Goal: Information Seeking & Learning: Learn about a topic

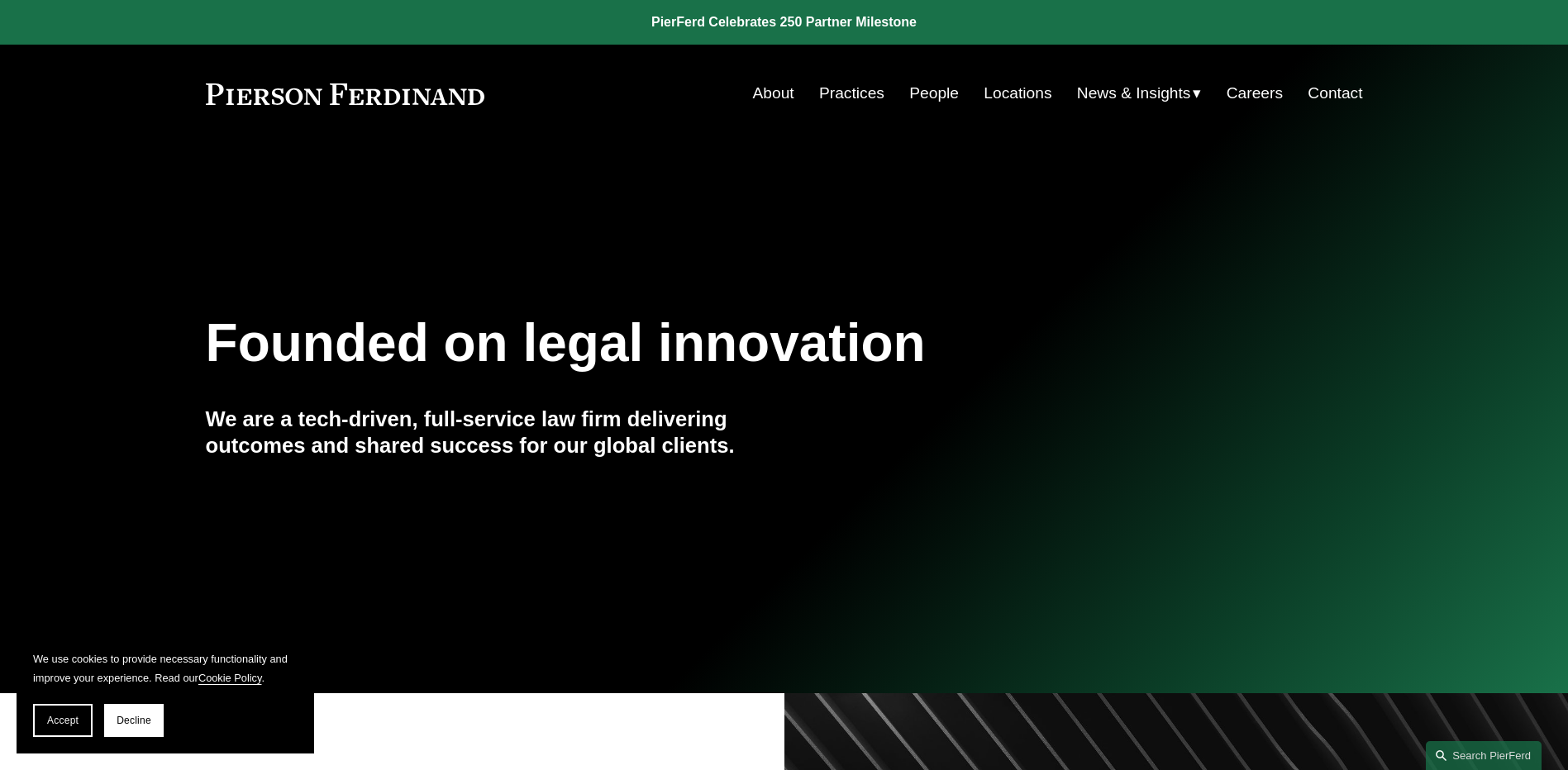
click at [139, 711] on button "Decline" at bounding box center [134, 721] width 59 height 33
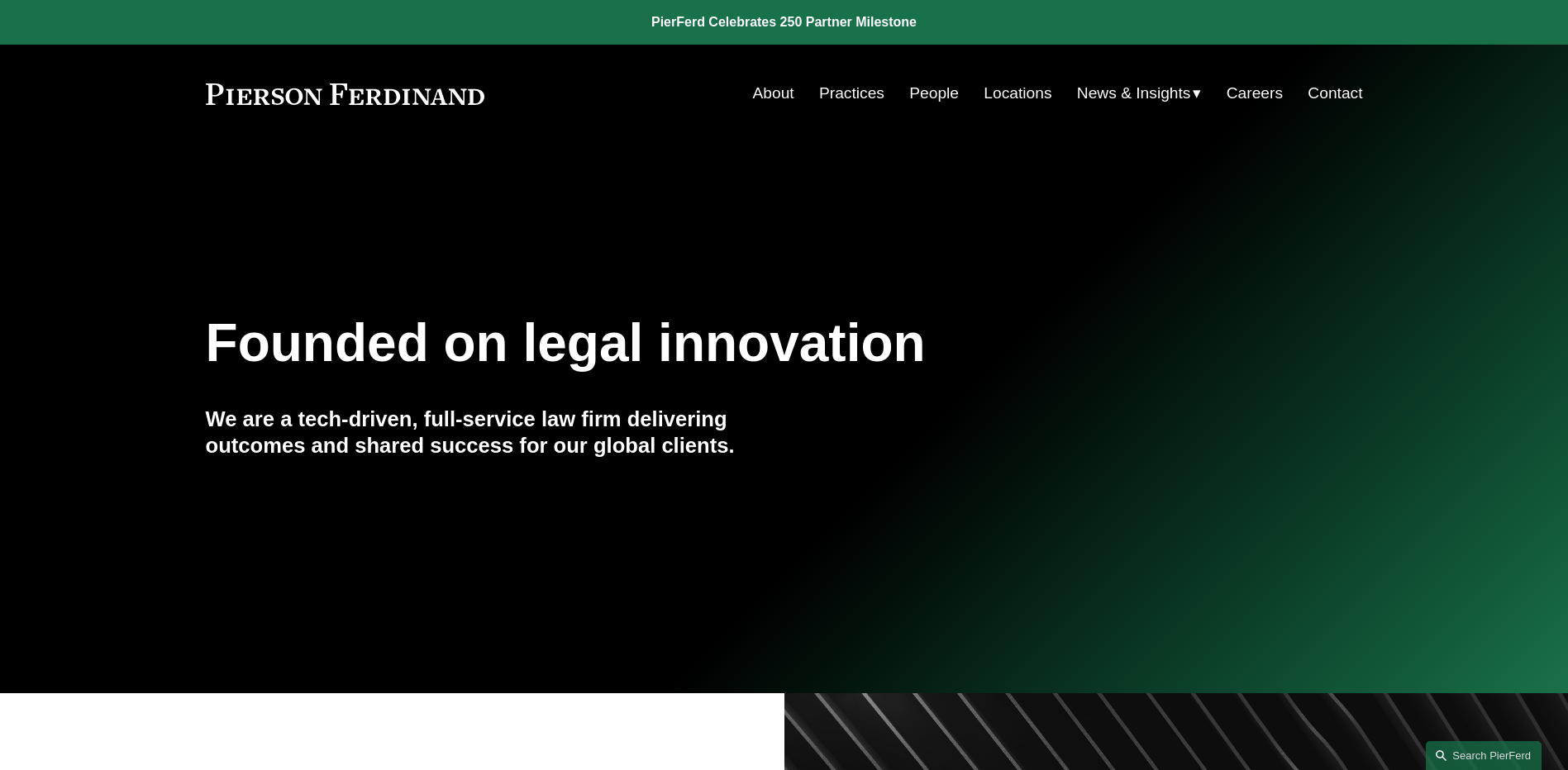
click at [1016, 88] on link "Locations" at bounding box center [1017, 94] width 68 height 32
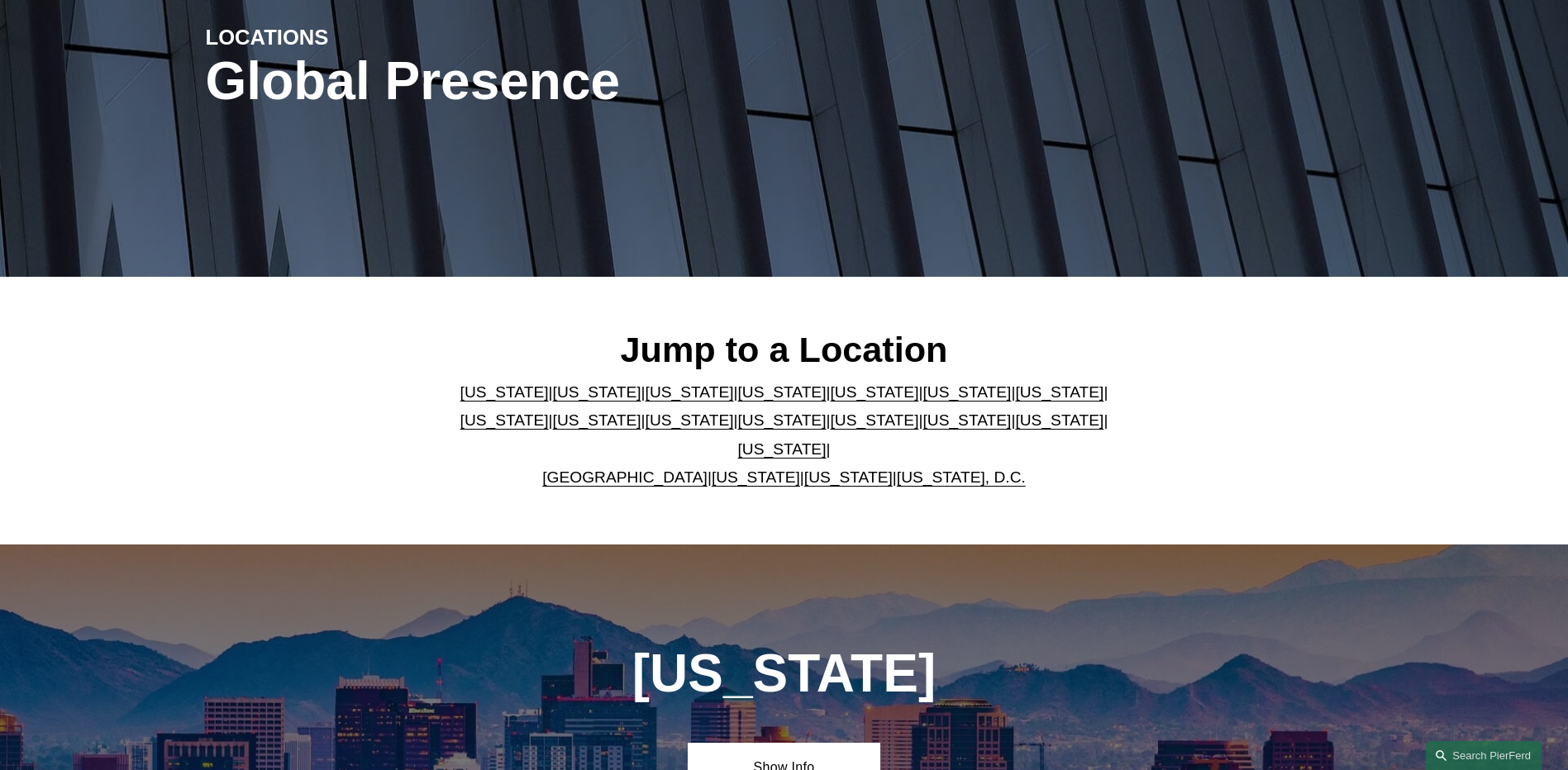
scroll to position [248, 0]
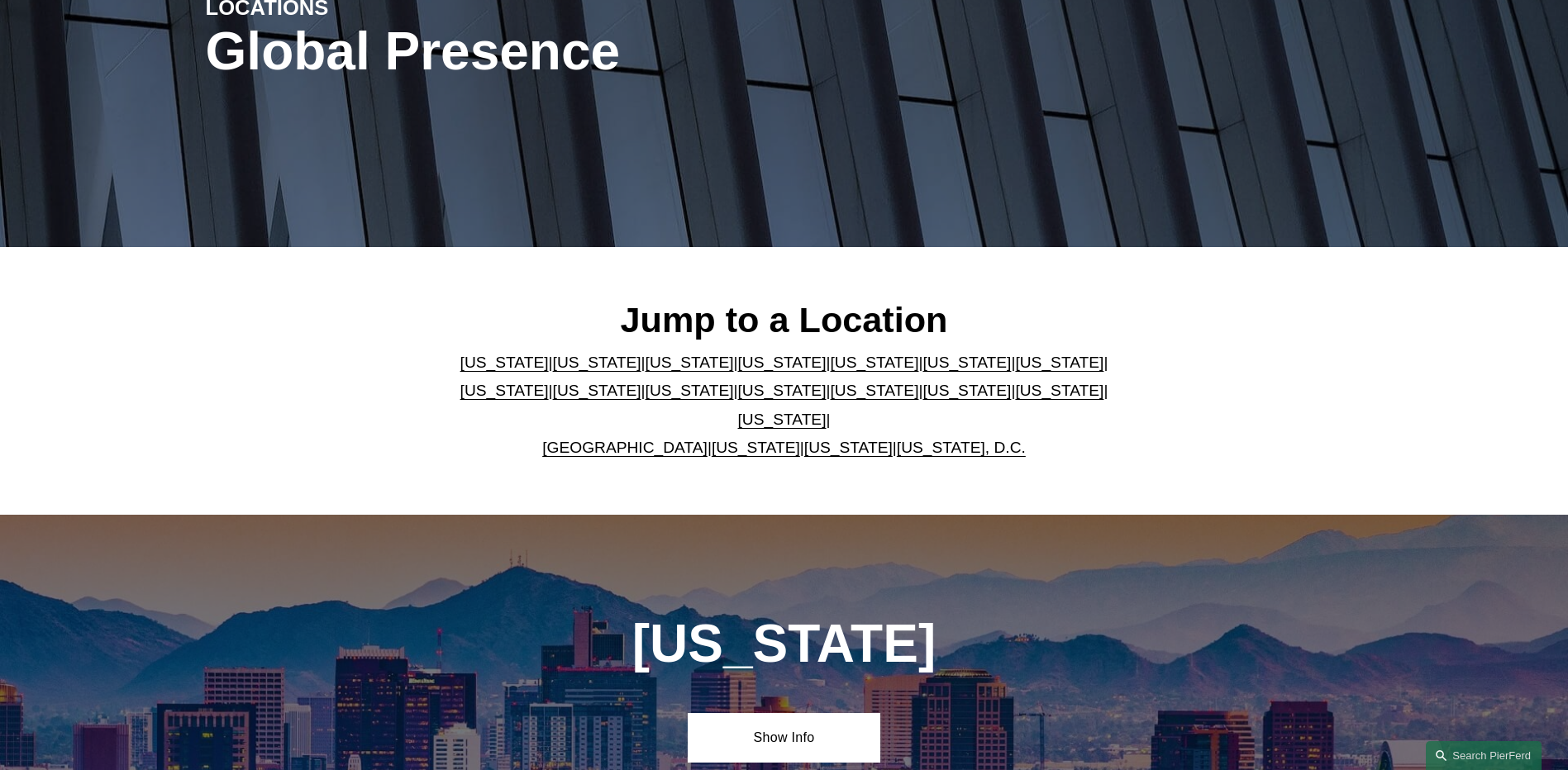
click at [738, 398] on link "[US_STATE]" at bounding box center [782, 390] width 88 height 18
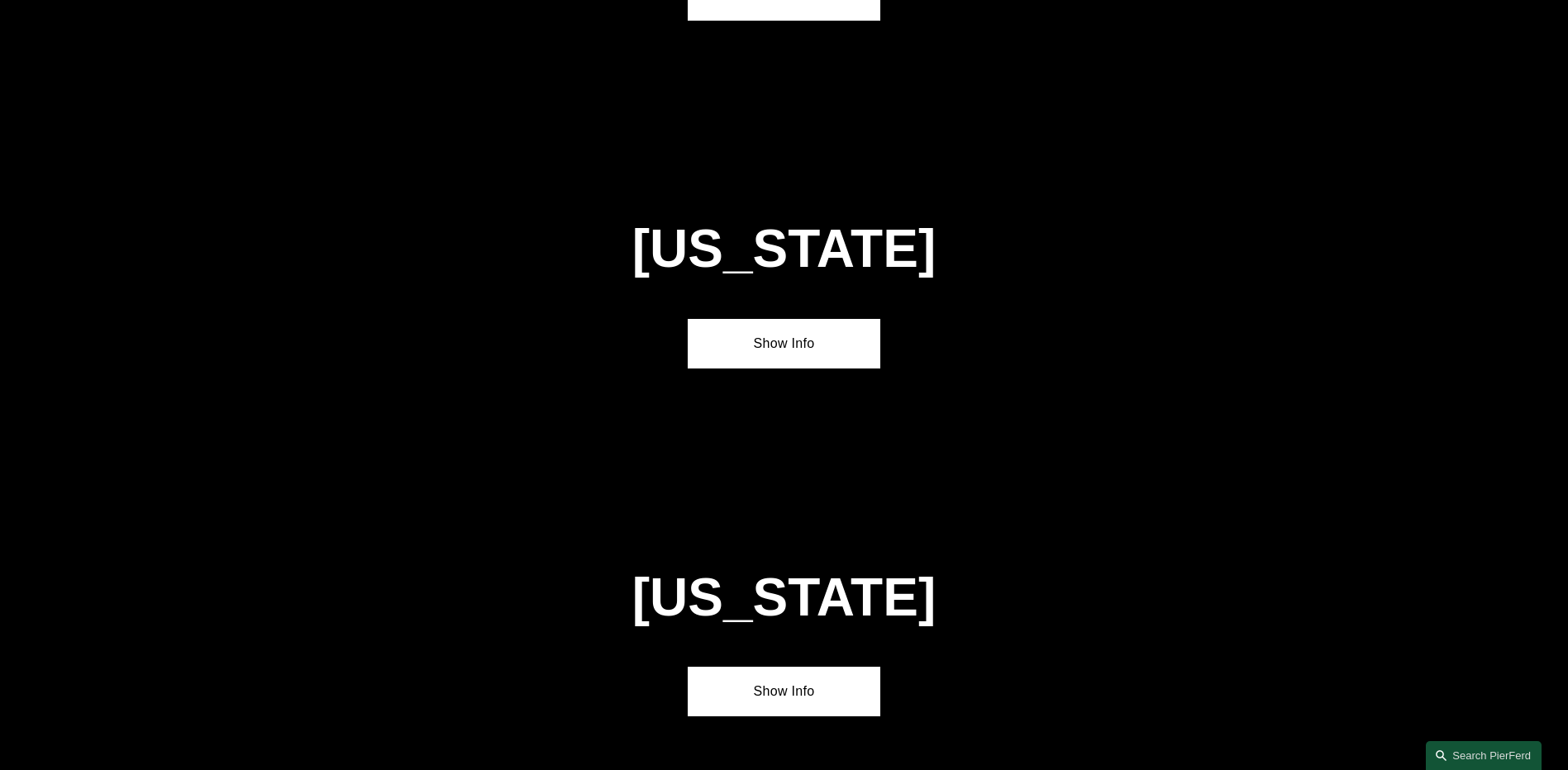
scroll to position [4233, 0]
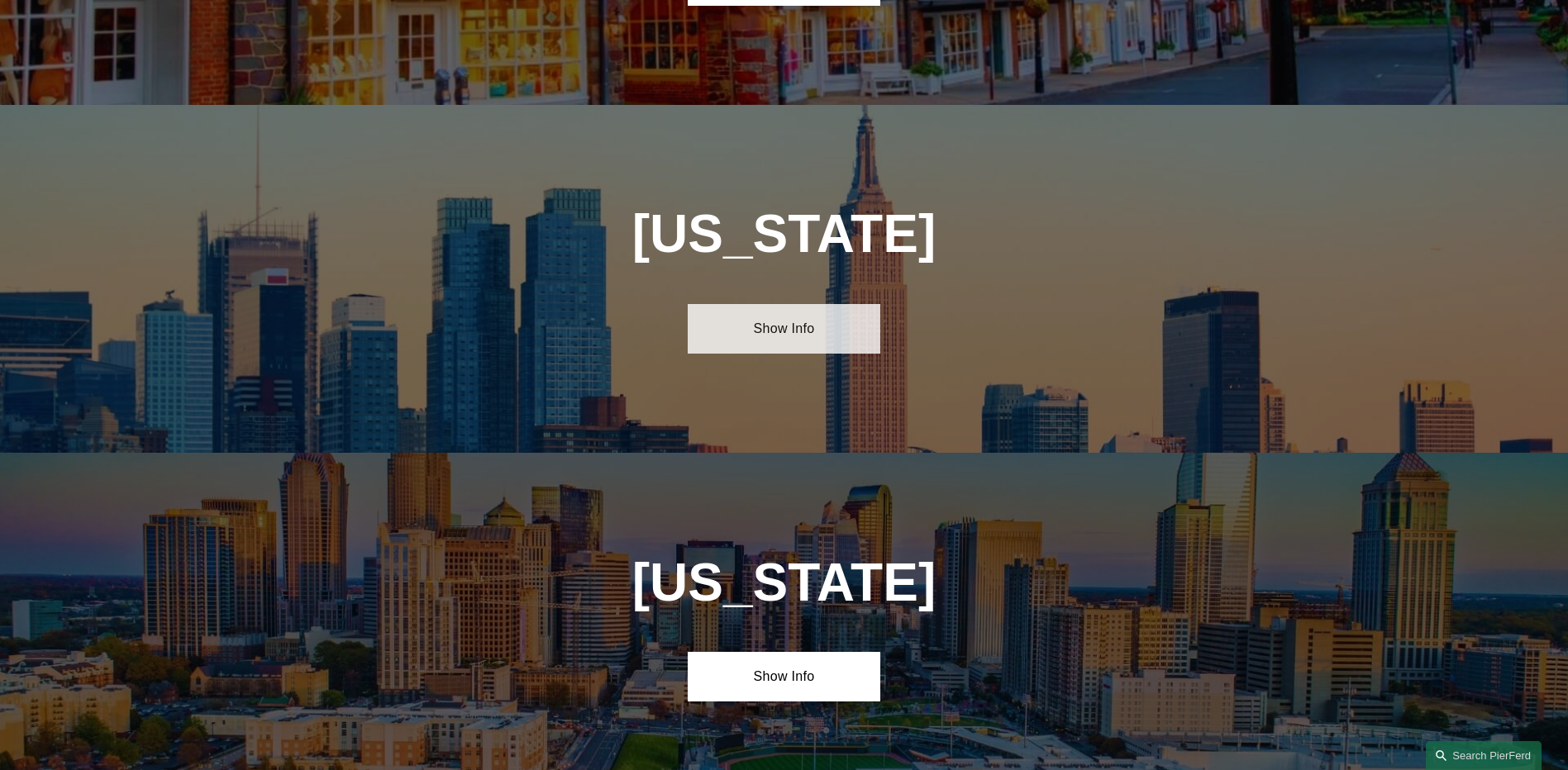
click at [767, 304] on link "Show Info" at bounding box center [783, 328] width 192 height 49
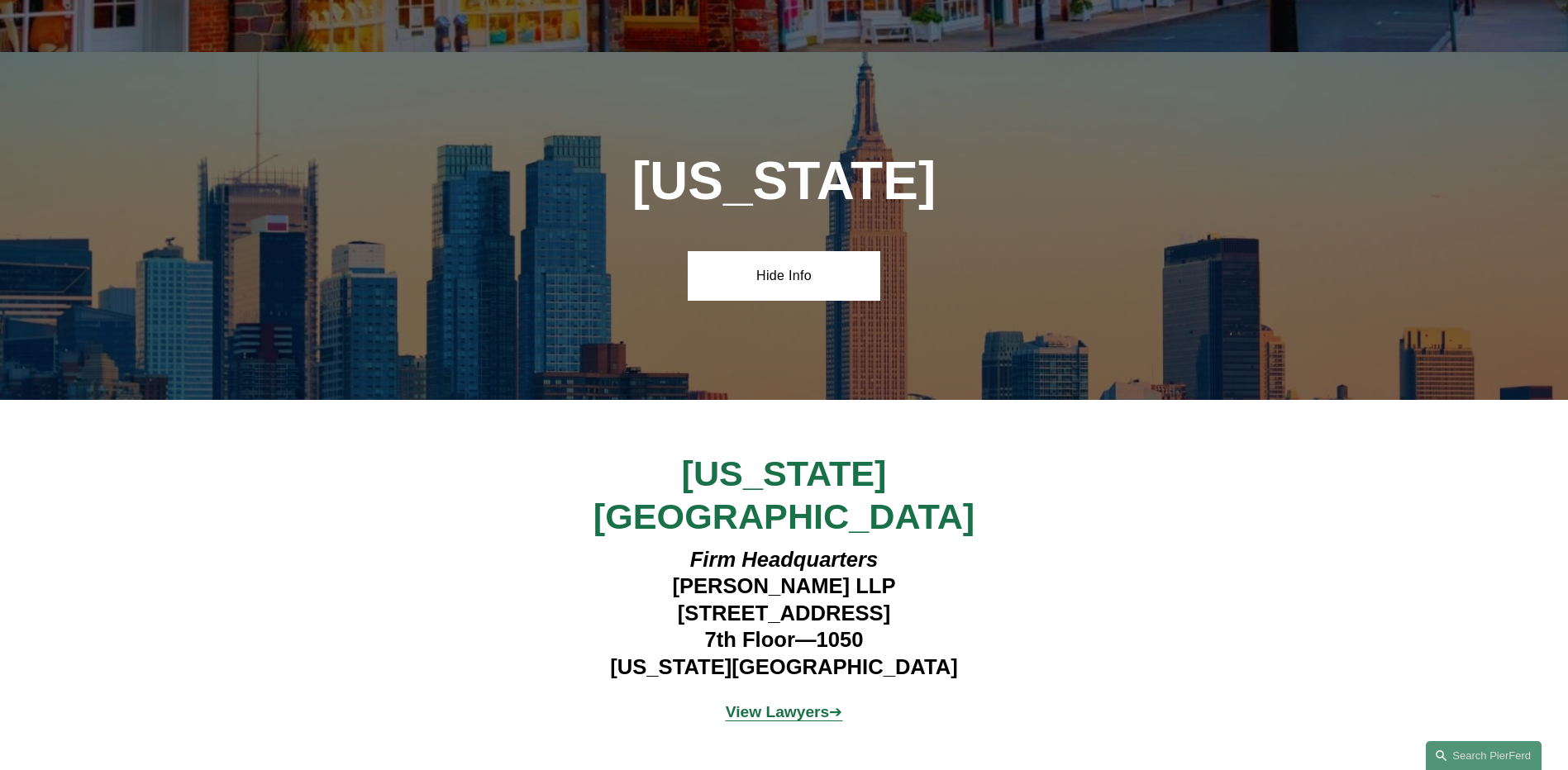
scroll to position [4315, 0]
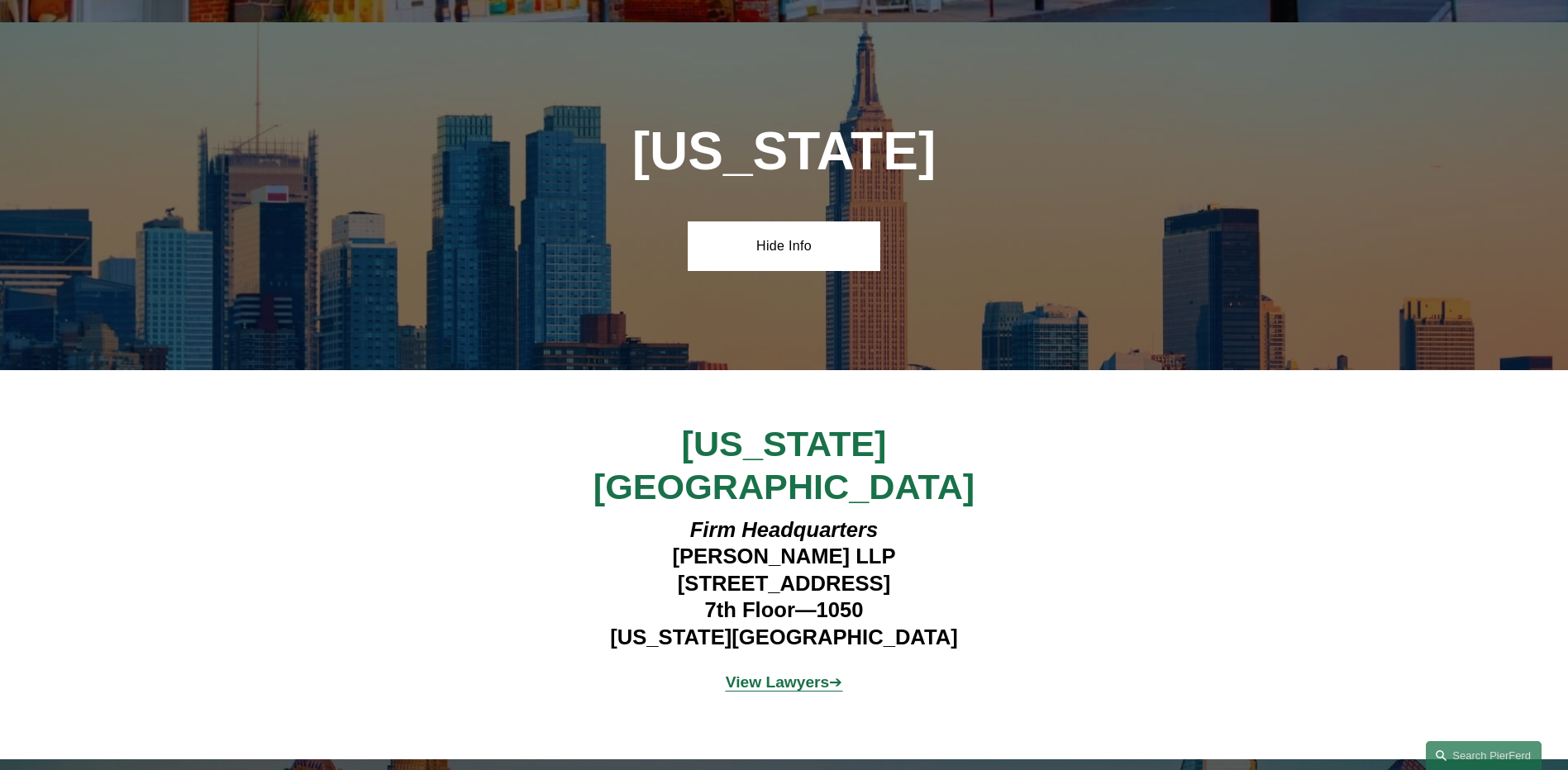
click at [814, 673] on strong "View Lawyers" at bounding box center [777, 682] width 104 height 18
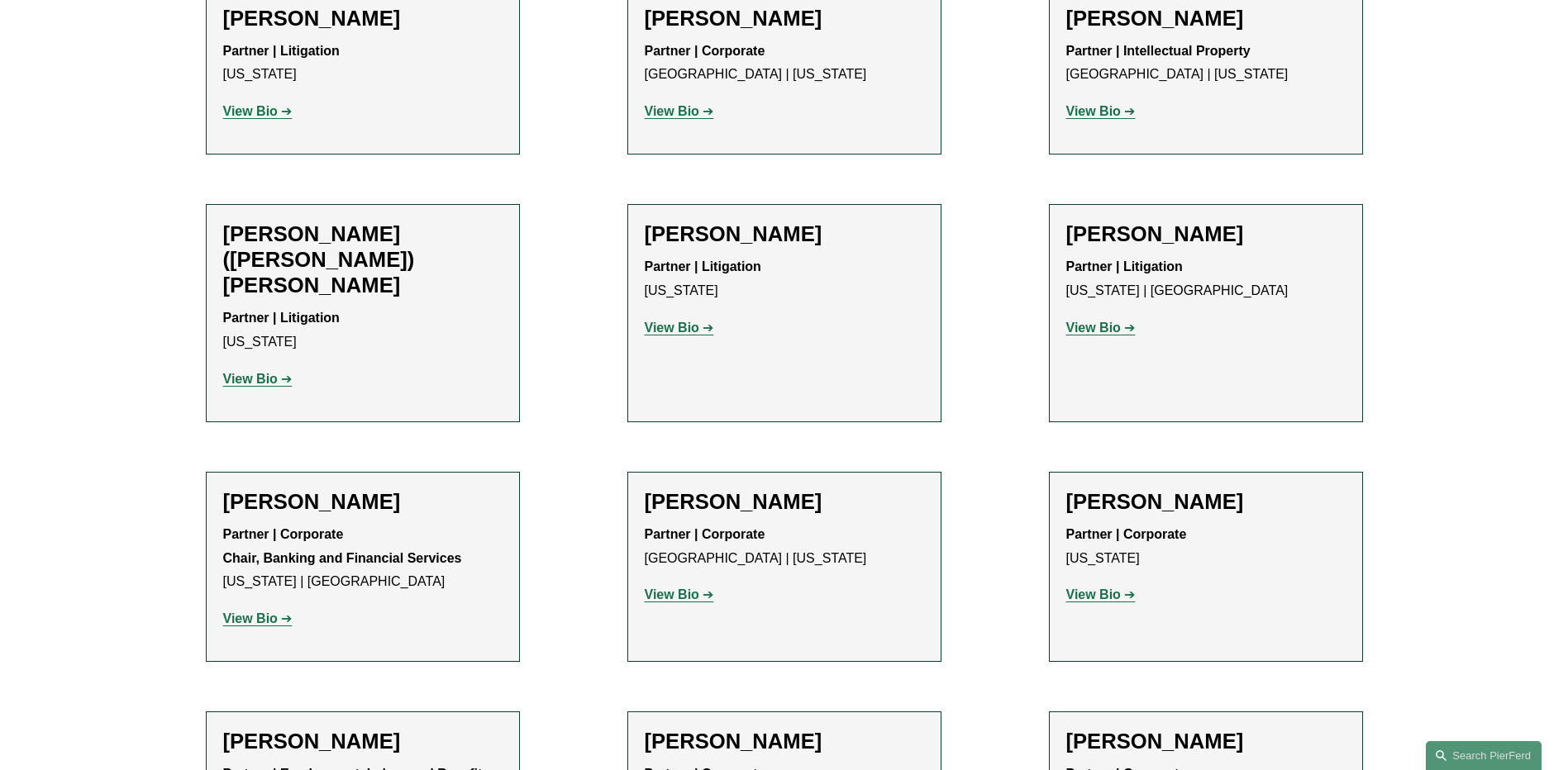
scroll to position [1405, 0]
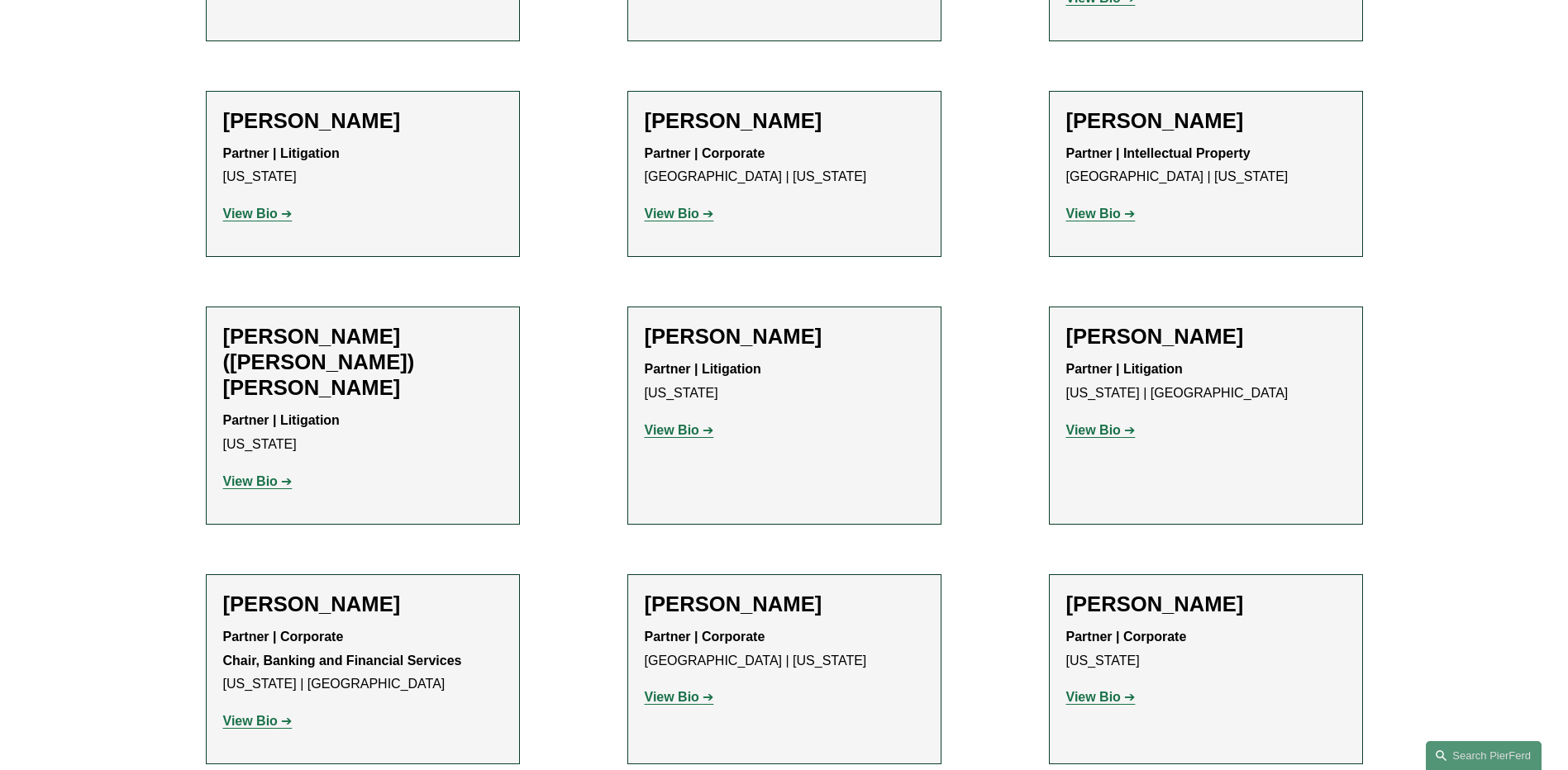
click at [1080, 424] on strong "View Bio" at bounding box center [1093, 430] width 55 height 14
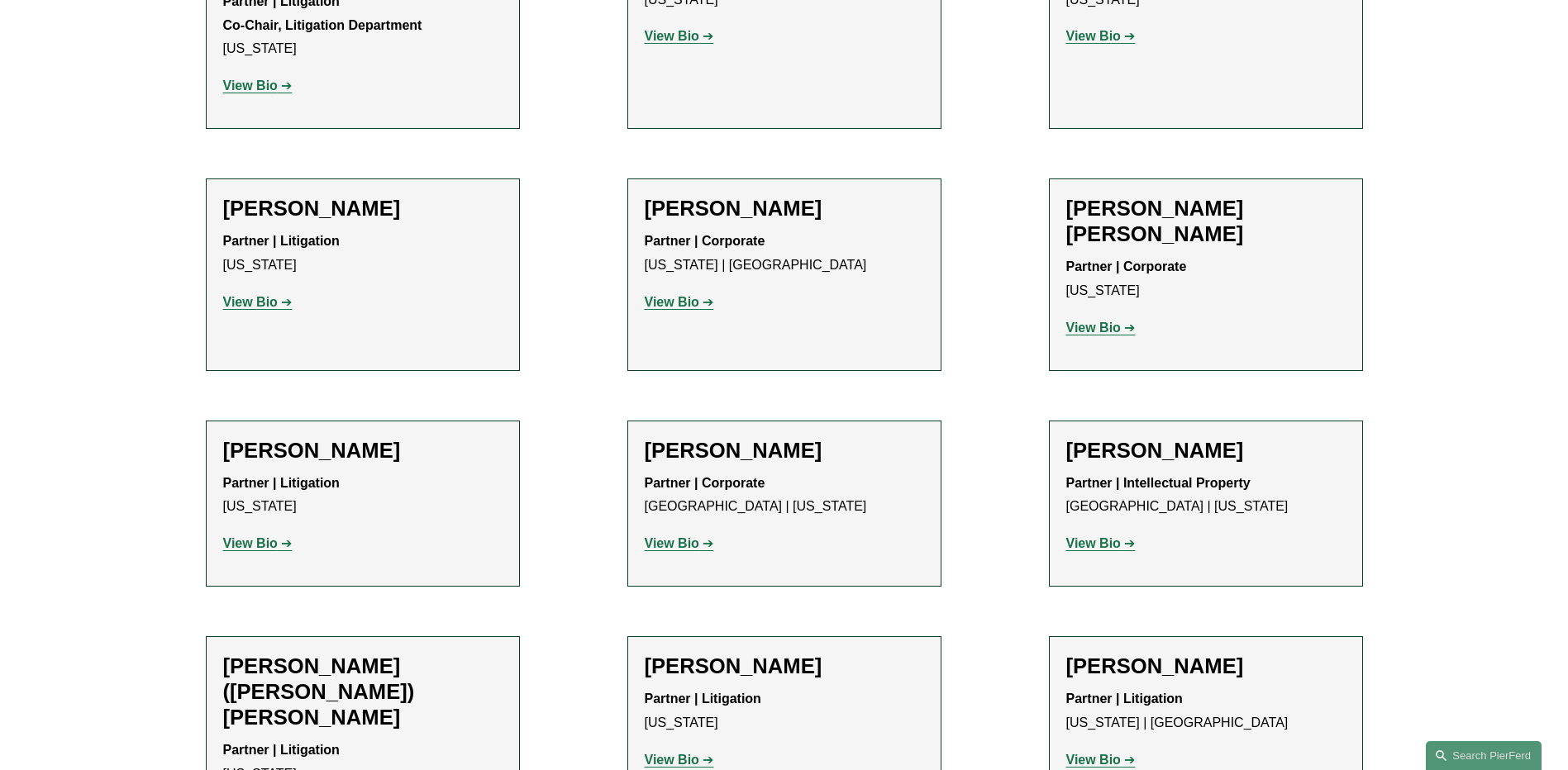
scroll to position [1075, 0]
click at [692, 537] on strong "View Bio" at bounding box center [672, 543] width 55 height 14
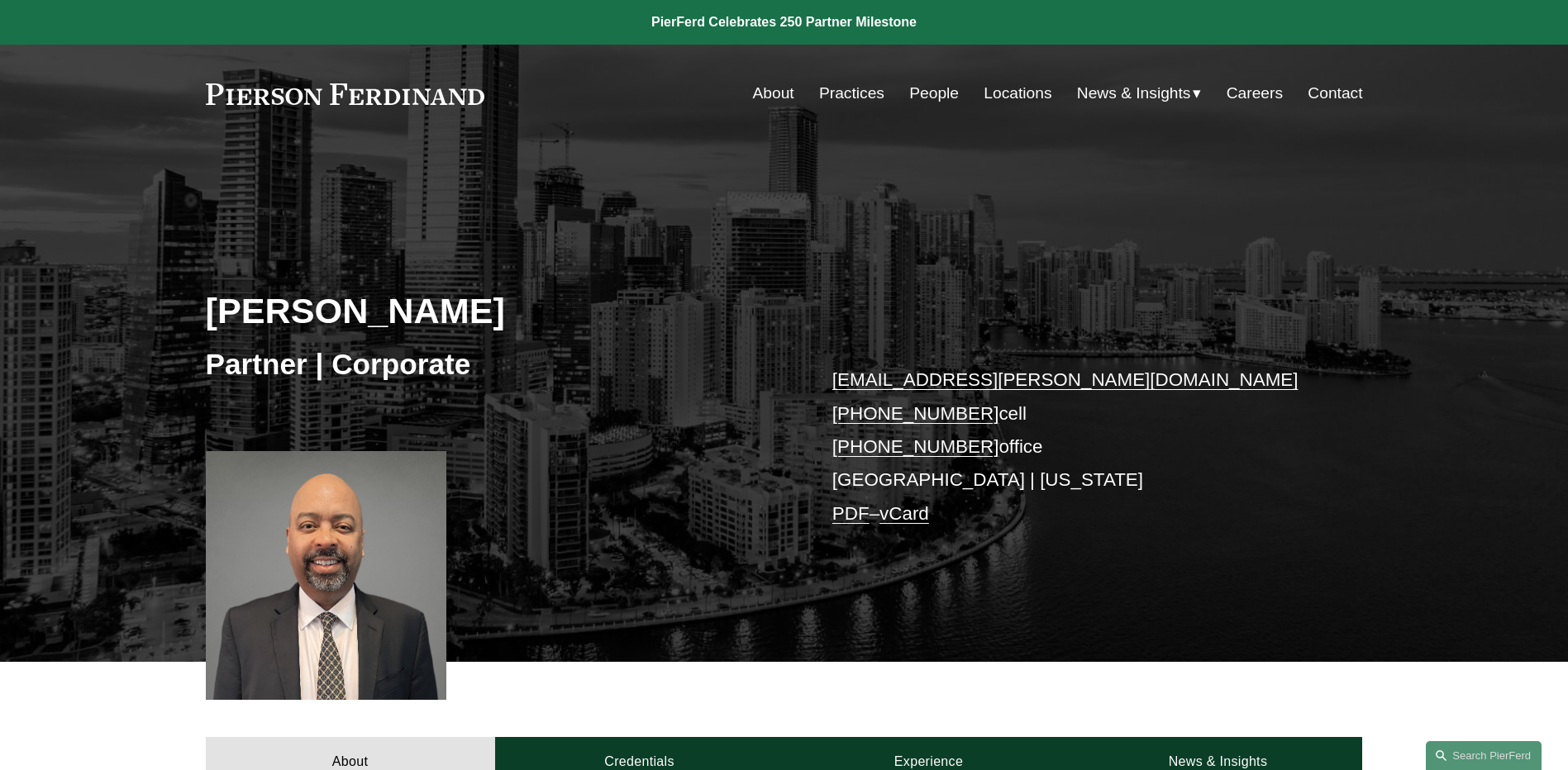
click at [1010, 80] on link "Locations" at bounding box center [1017, 94] width 68 height 32
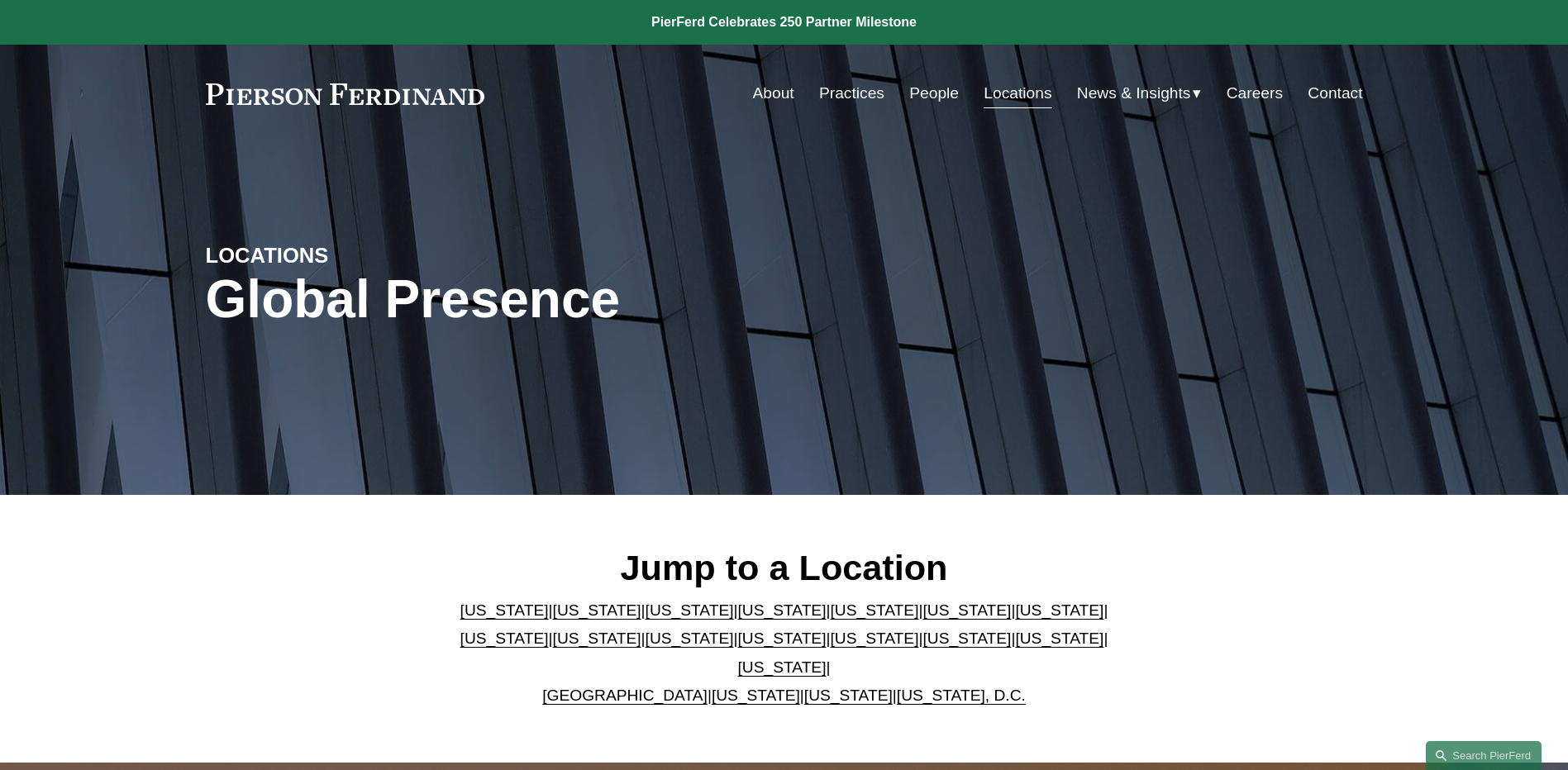
click at [830, 620] on link "[US_STATE]" at bounding box center [873, 610] width 88 height 18
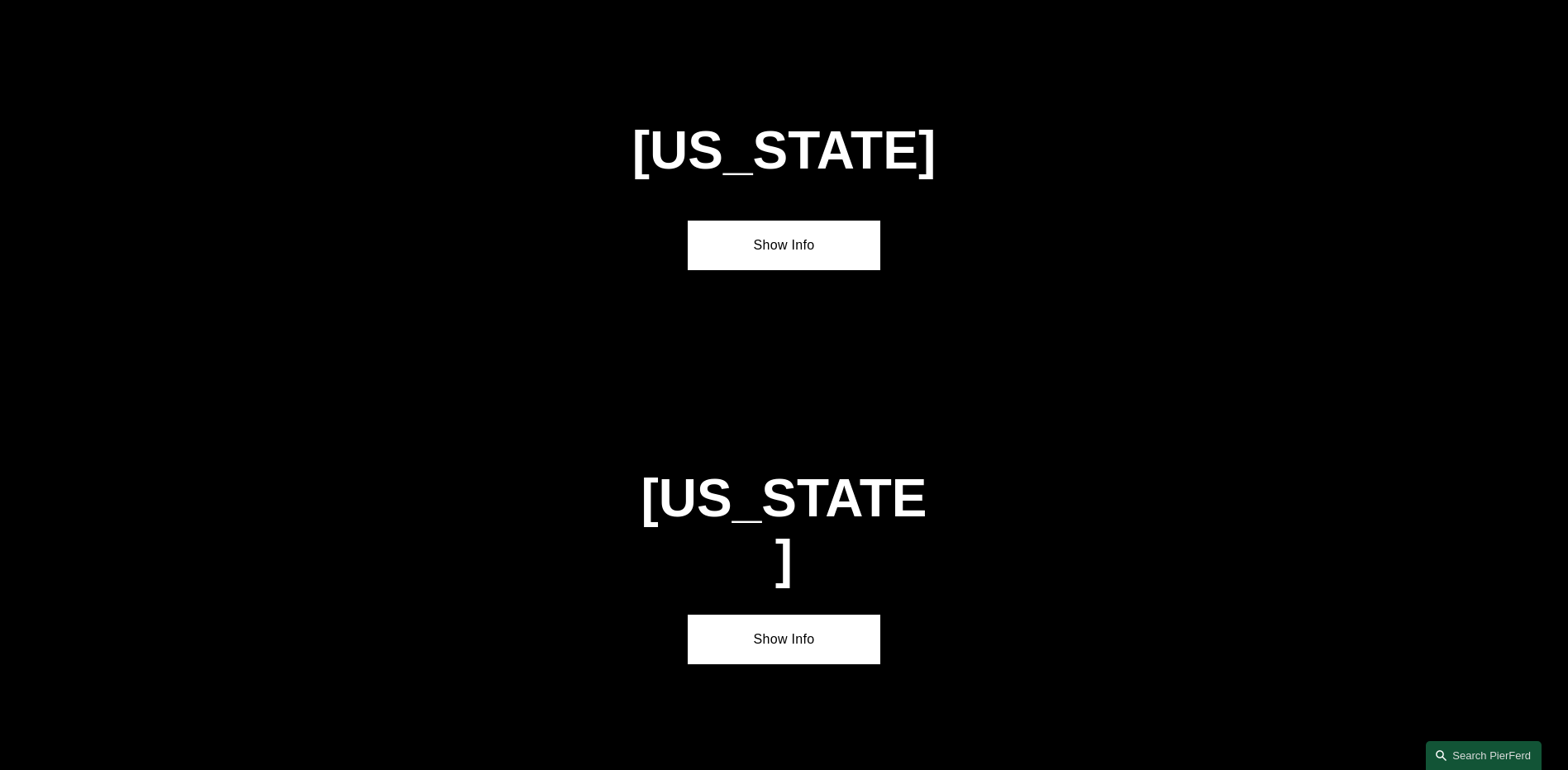
scroll to position [2143, 0]
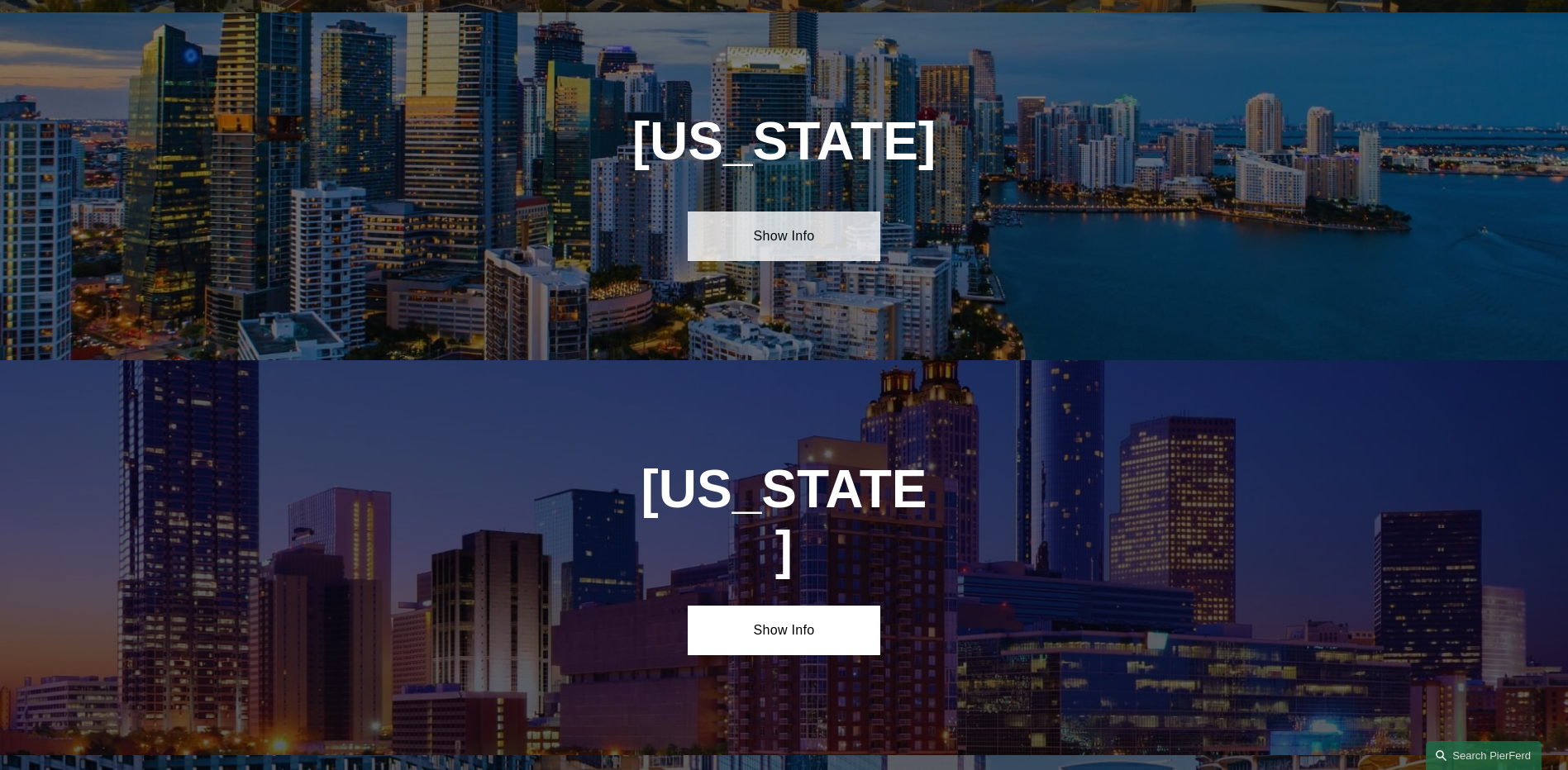
click at [777, 225] on link "Show Info" at bounding box center [783, 236] width 192 height 49
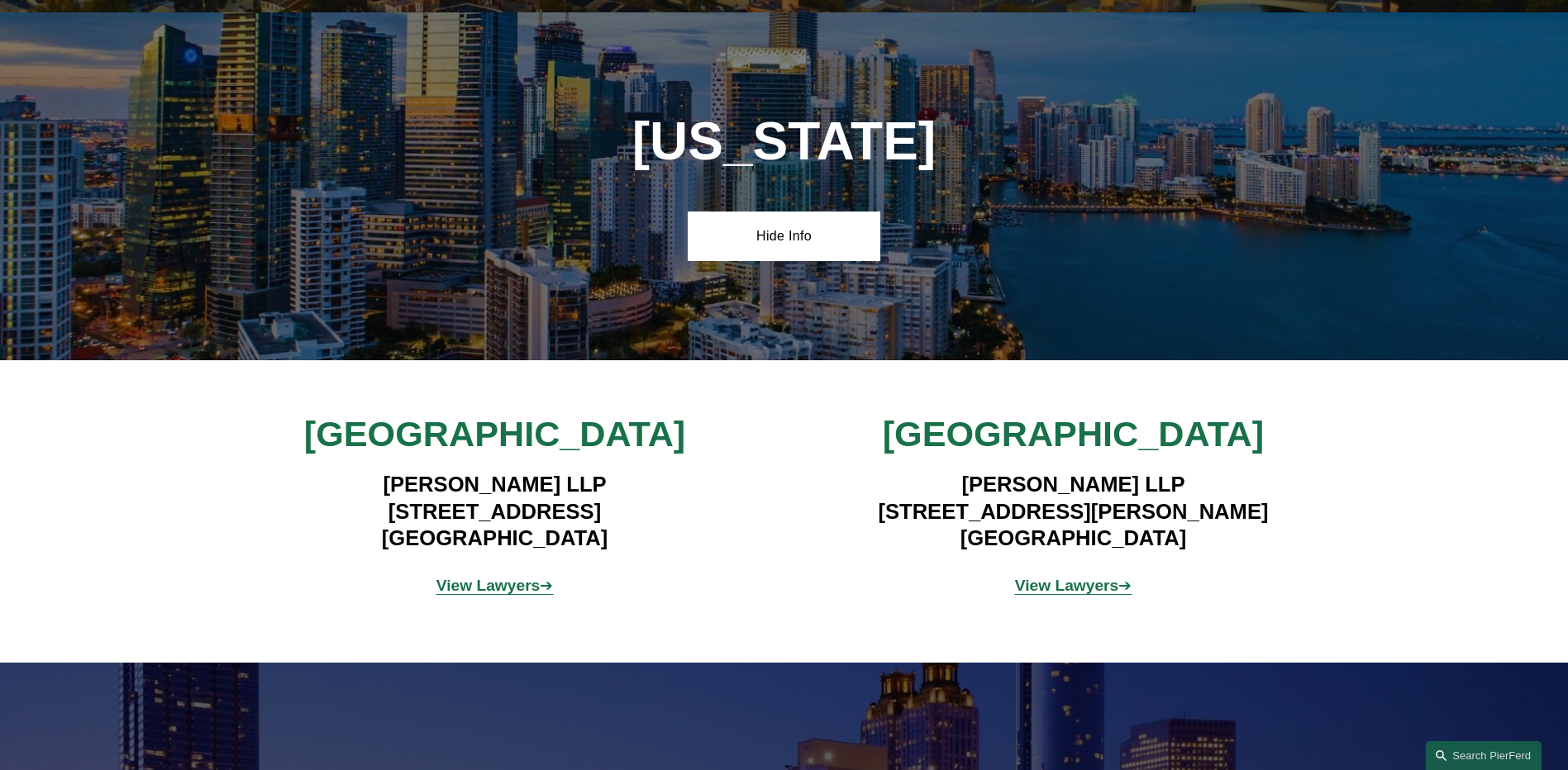
click at [522, 577] on strong "View Lawyers" at bounding box center [489, 585] width 104 height 18
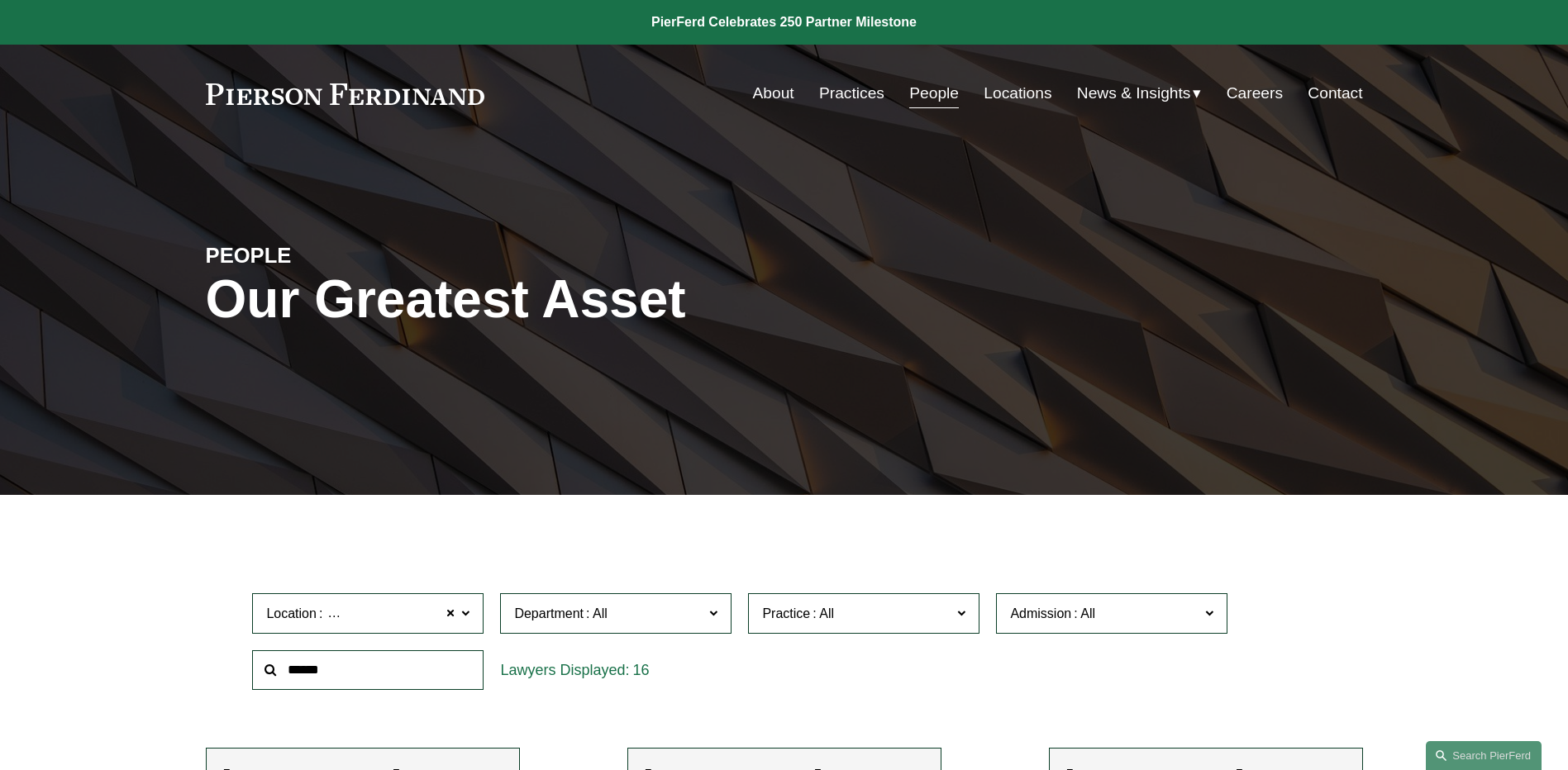
click at [770, 89] on link "About" at bounding box center [774, 94] width 41 height 32
